Goal: Navigation & Orientation: Find specific page/section

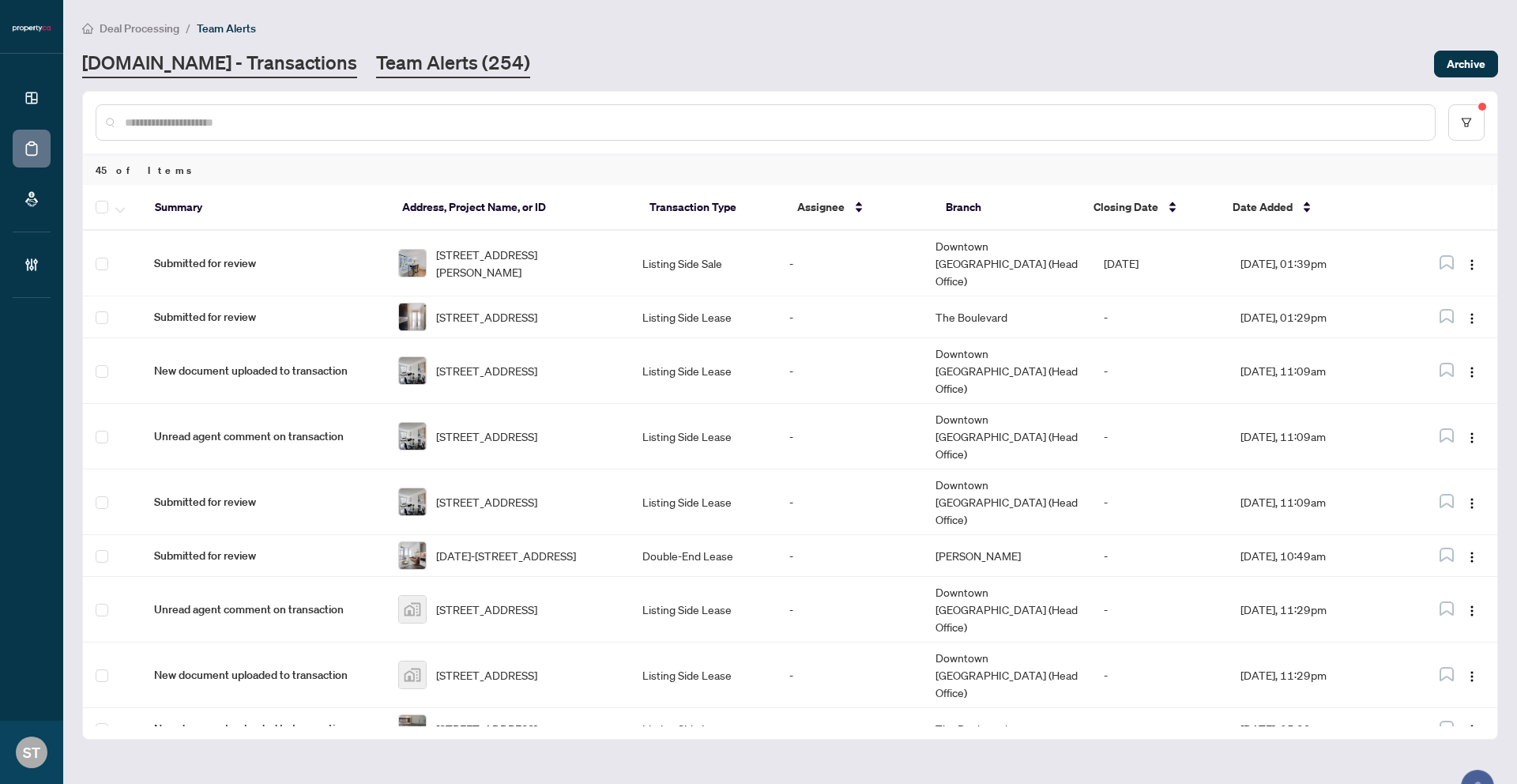
click at [233, 75] on link "[DOMAIN_NAME] - Transactions" at bounding box center [220, 63] width 275 height 28
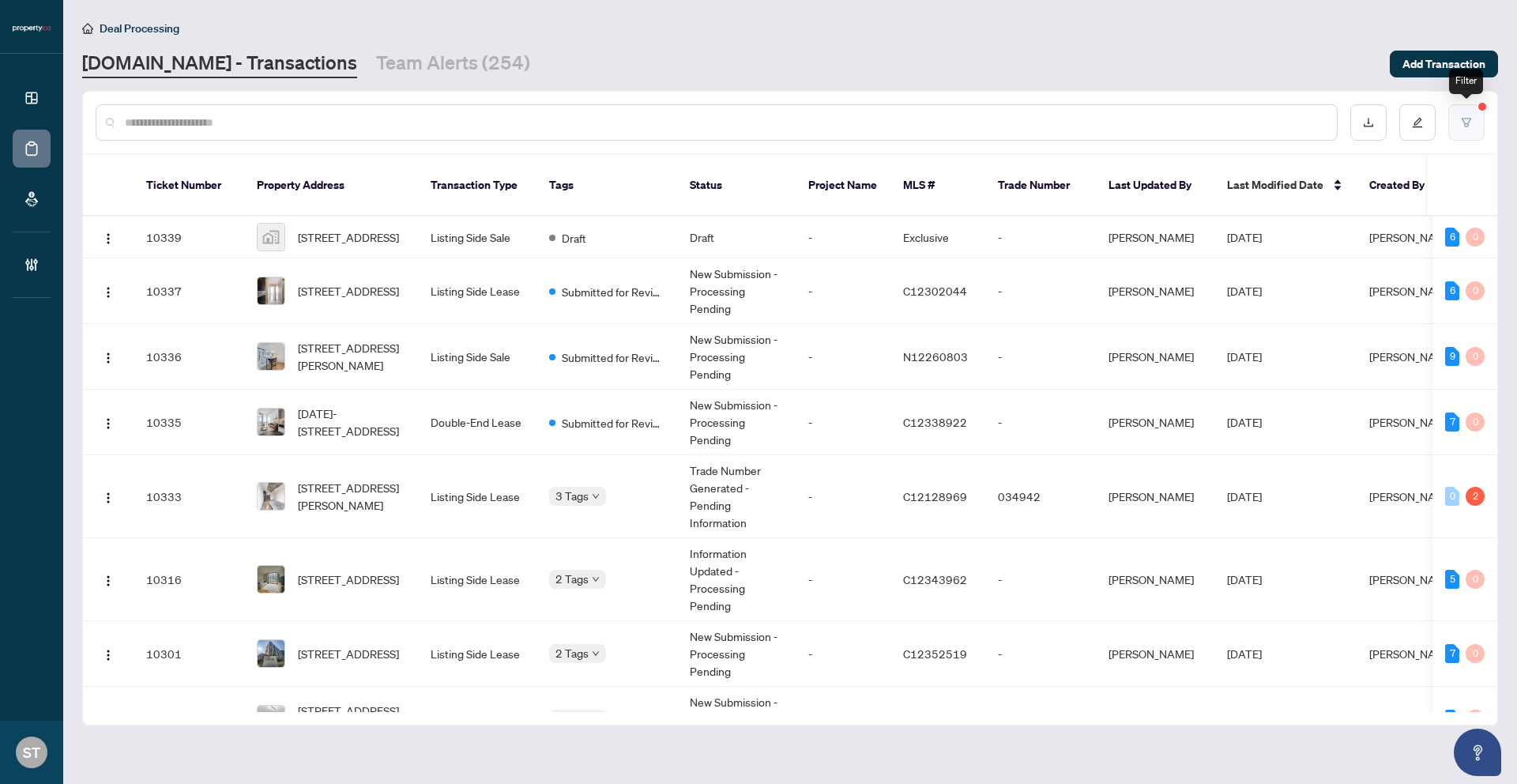
click at [1462, 120] on icon "filter" at bounding box center [1467, 122] width 11 height 11
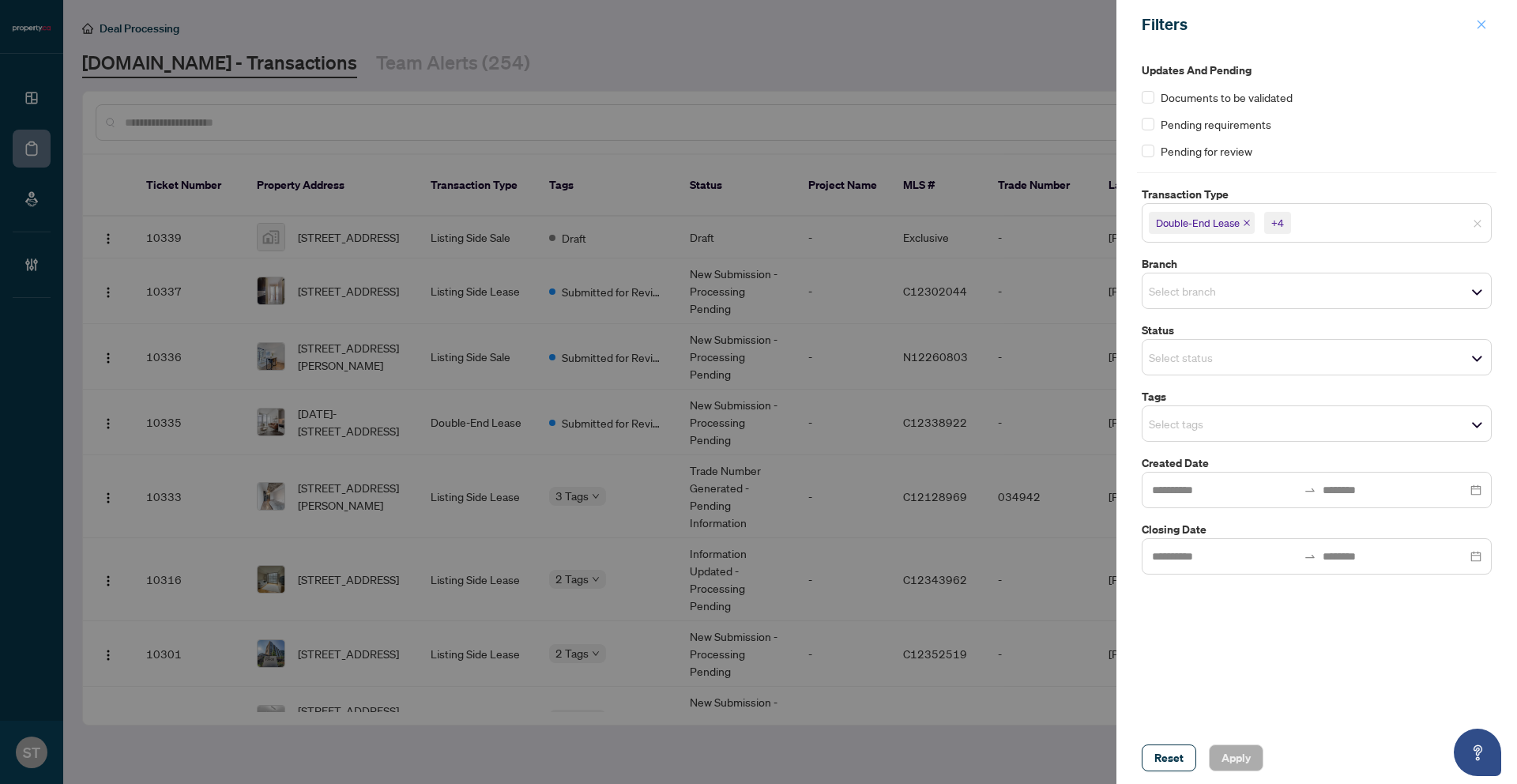
click at [1481, 27] on icon "close" at bounding box center [1481, 24] width 11 height 11
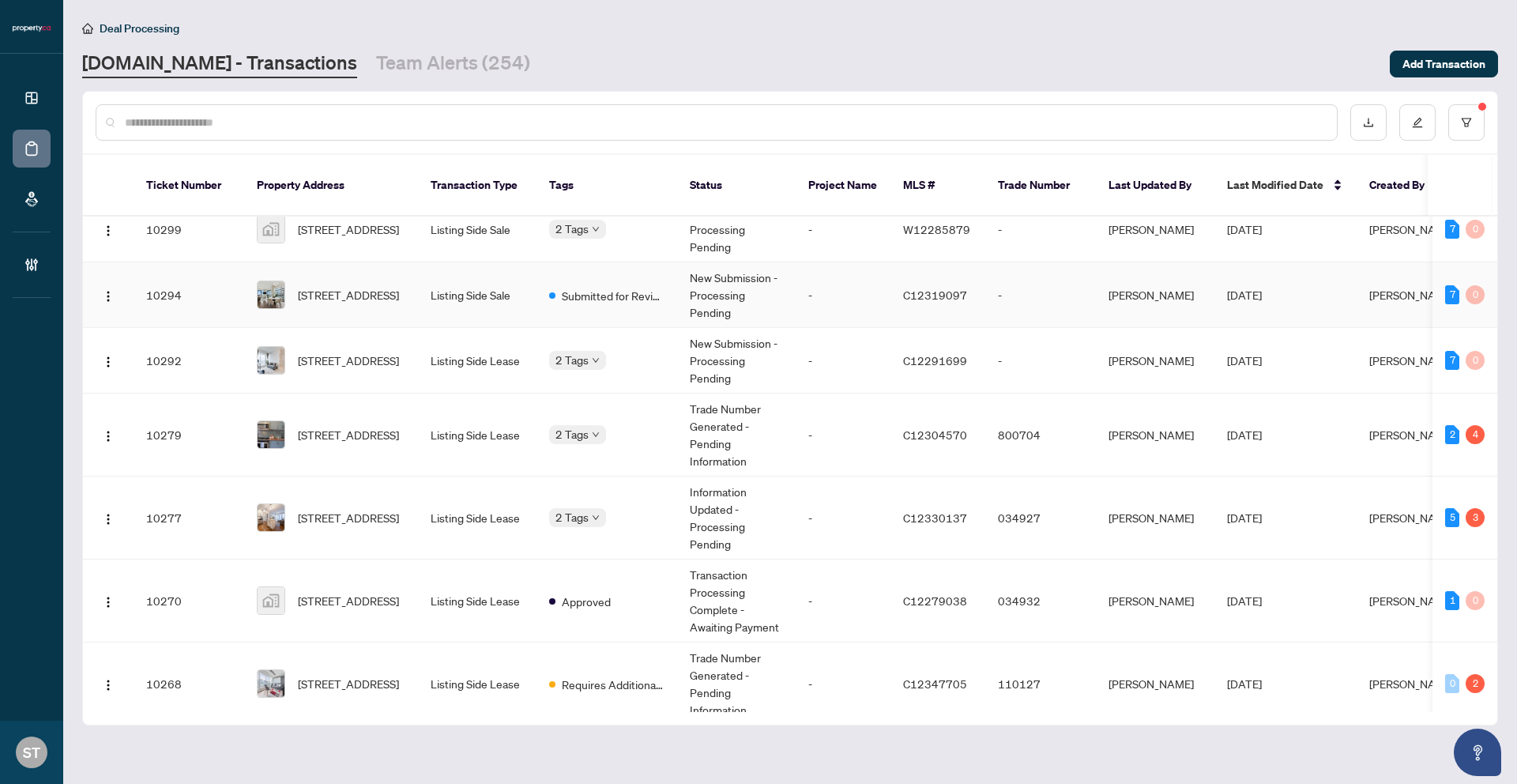
scroll to position [557, 0]
